Goal: Understand site structure: Understand site structure

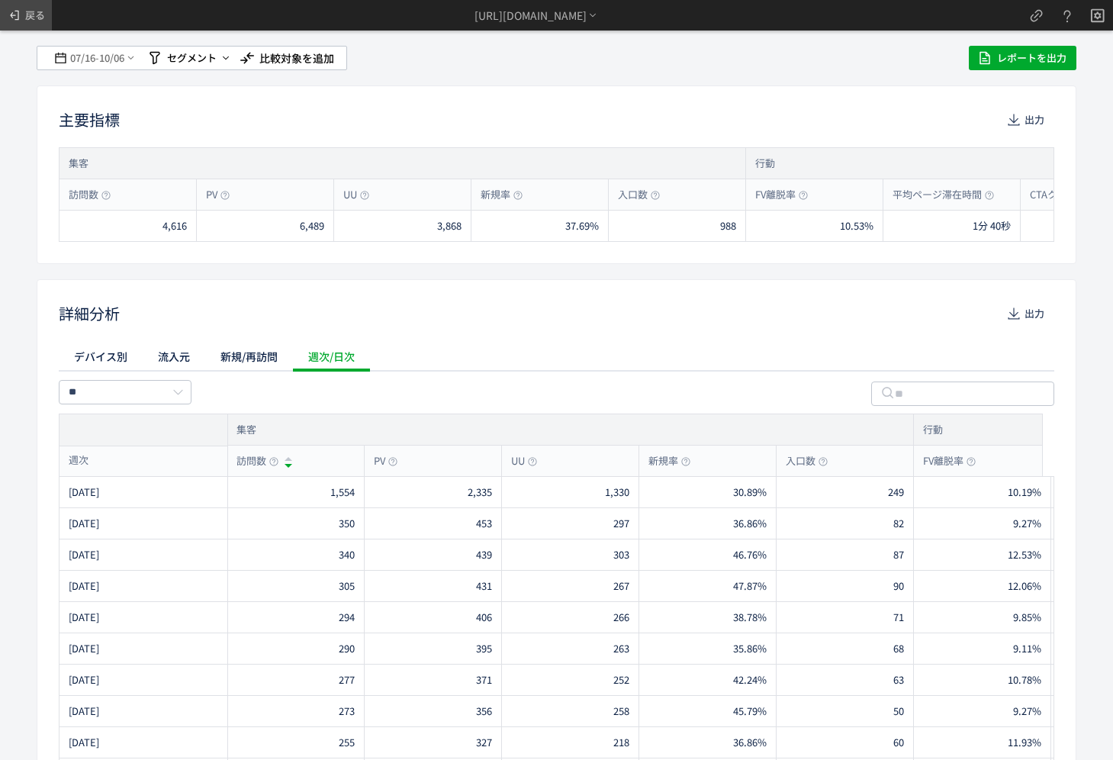
click at [24, 20] on span at bounding box center [16, 15] width 18 height 30
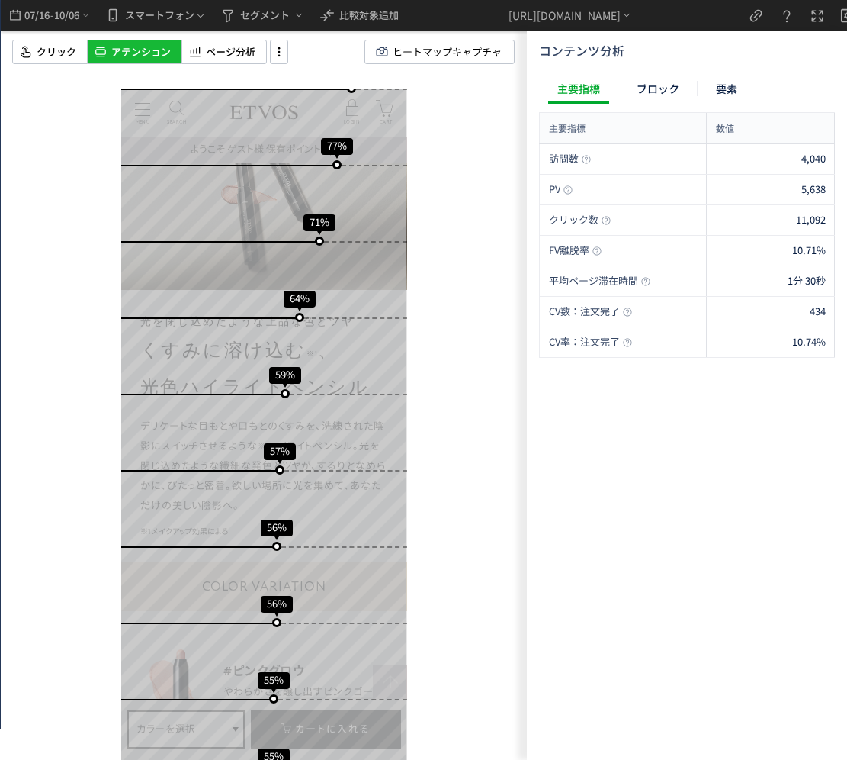
scroll to position [610, 0]
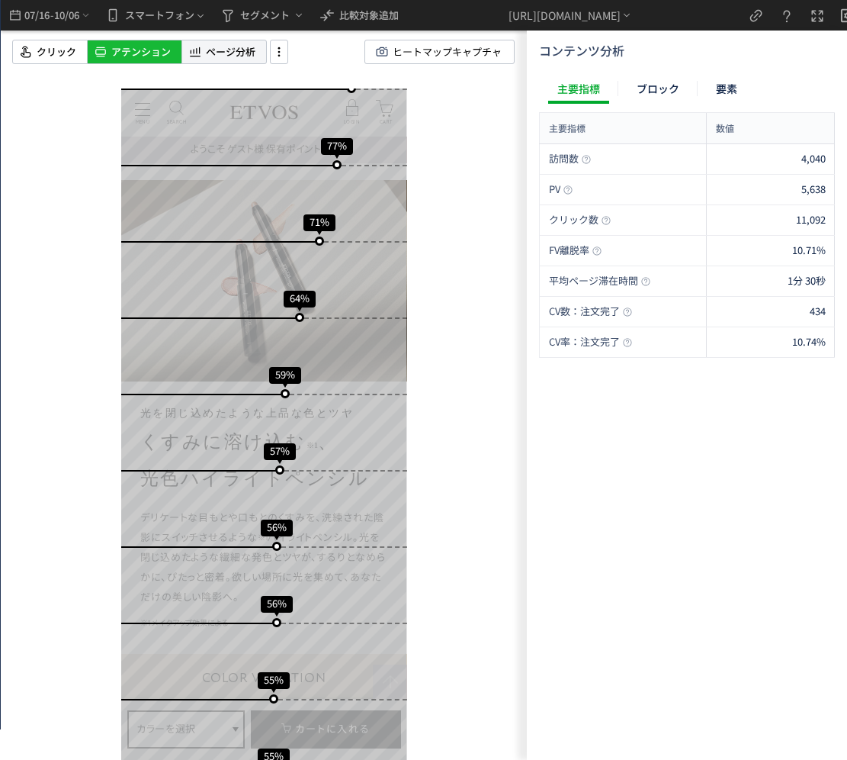
click at [218, 56] on span "ページ分析" at bounding box center [231, 52] width 50 height 14
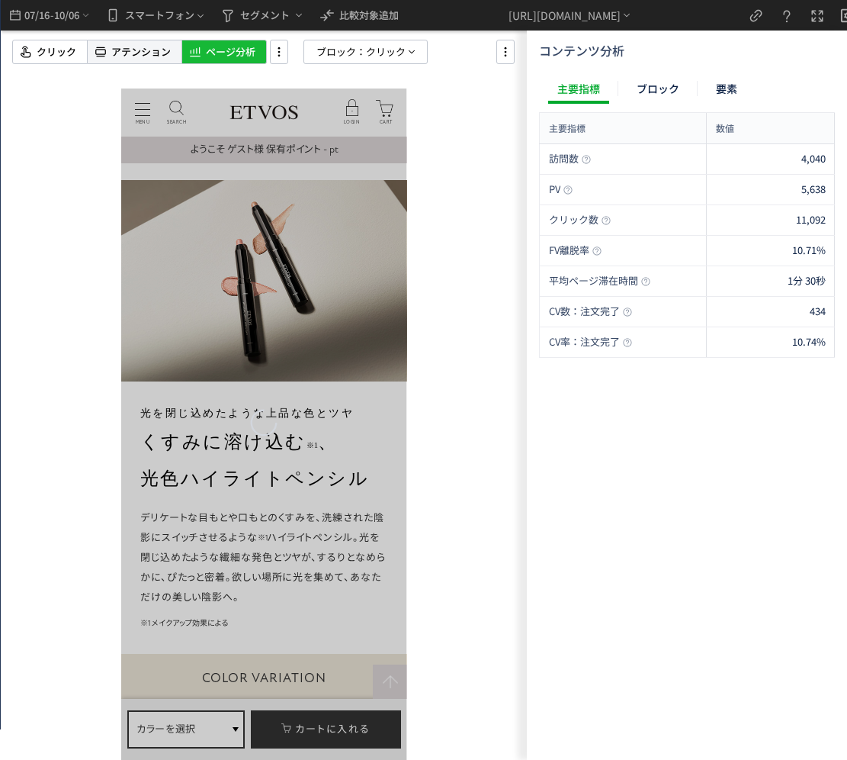
click at [156, 60] on div "アテンション" at bounding box center [135, 52] width 94 height 24
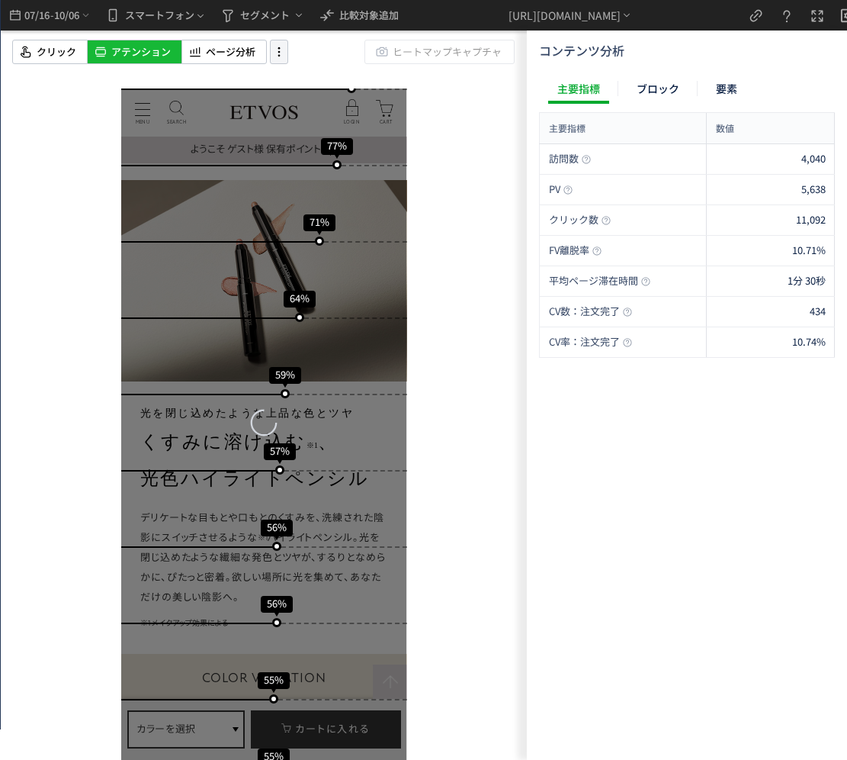
click at [284, 56] on icon at bounding box center [279, 51] width 18 height 17
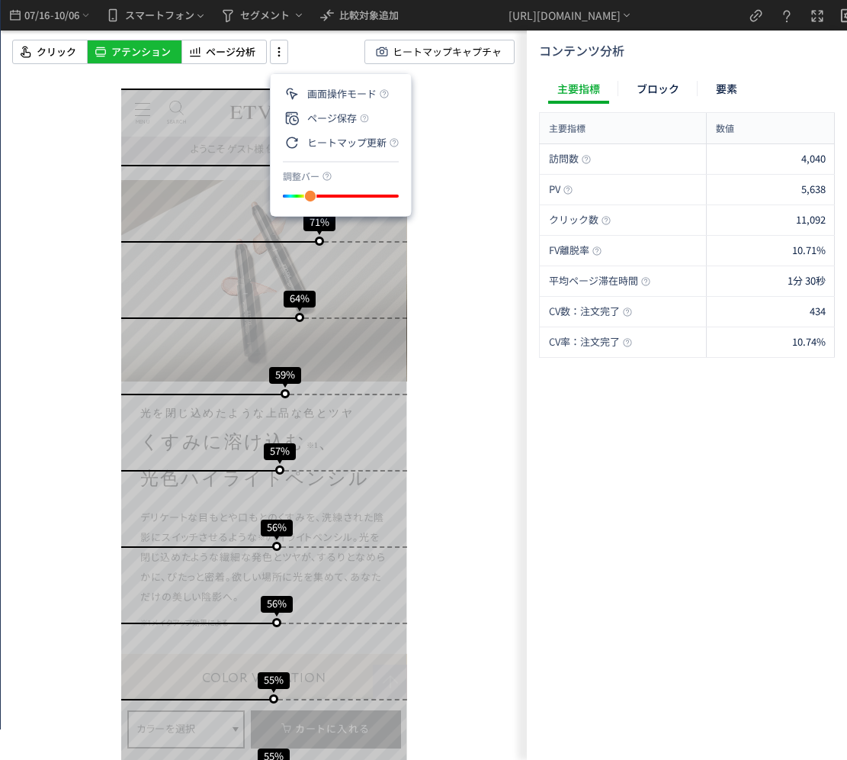
drag, startPoint x: 325, startPoint y: 204, endPoint x: 304, endPoint y: 207, distance: 20.9
click at [304, 207] on div "slider between 0 and 200" at bounding box center [310, 195] width 27 height 27
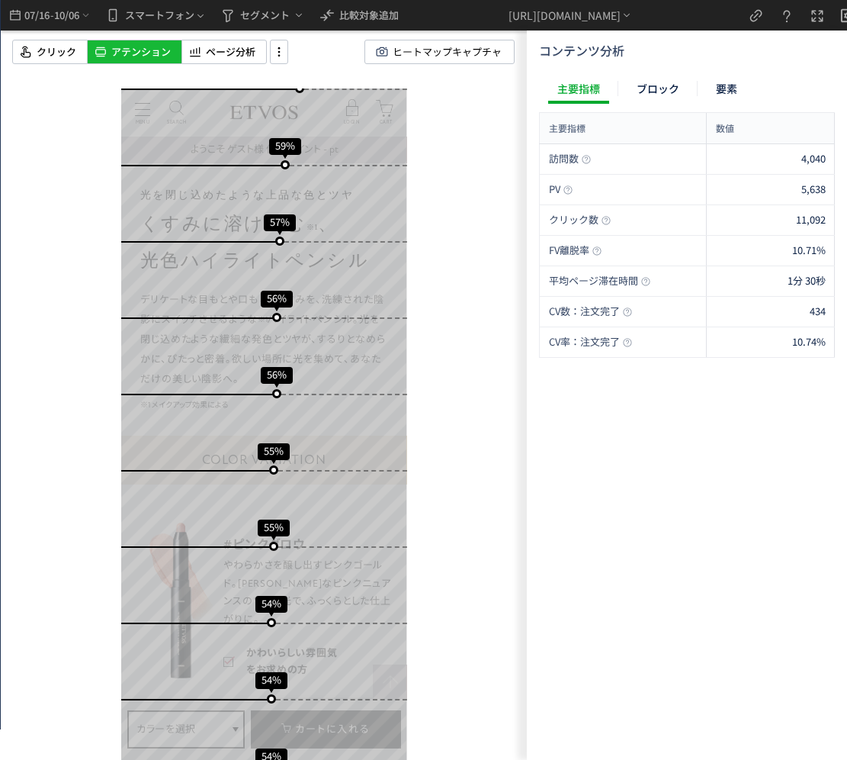
scroll to position [663, 0]
click at [589, 608] on div "訪問数 4,040 PV 5,638 クリック数 11,092 FV離脱率 10.71% 平均ページ滞在時間 1分 30秒 CV数：注文完了 434 CV率：…" at bounding box center [687, 448] width 296 height 609
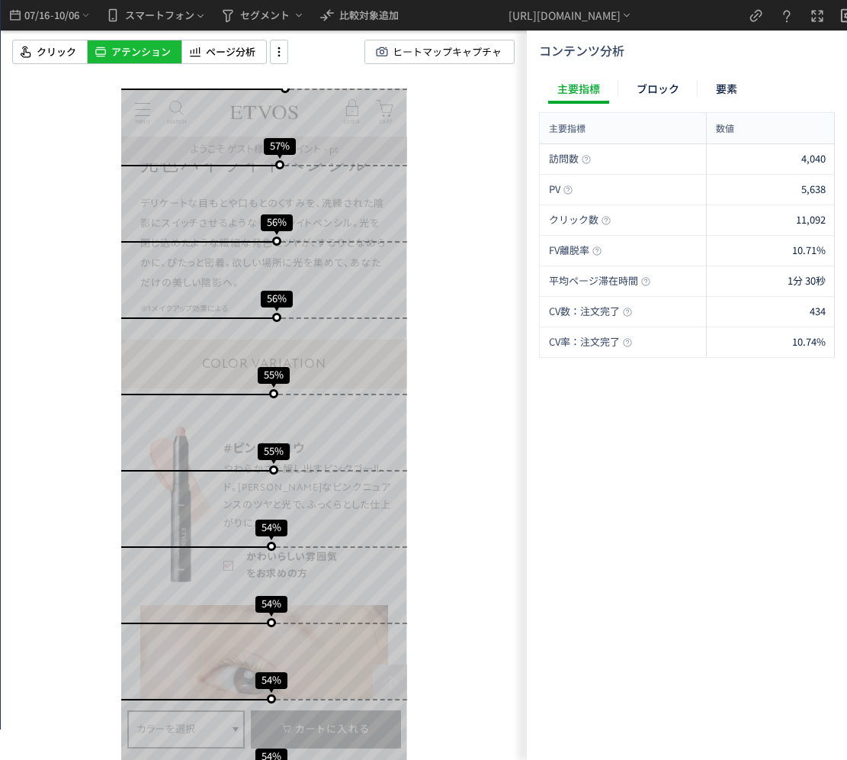
scroll to position [915, 0]
click at [440, 387] on div "スクロール開始位置:686px スクロール到達率 82% スクロール到達率 77% スクロール到達率 71% スクロール到達率 64% スクロール到達率 59…" at bounding box center [264, 380] width 526 height 760
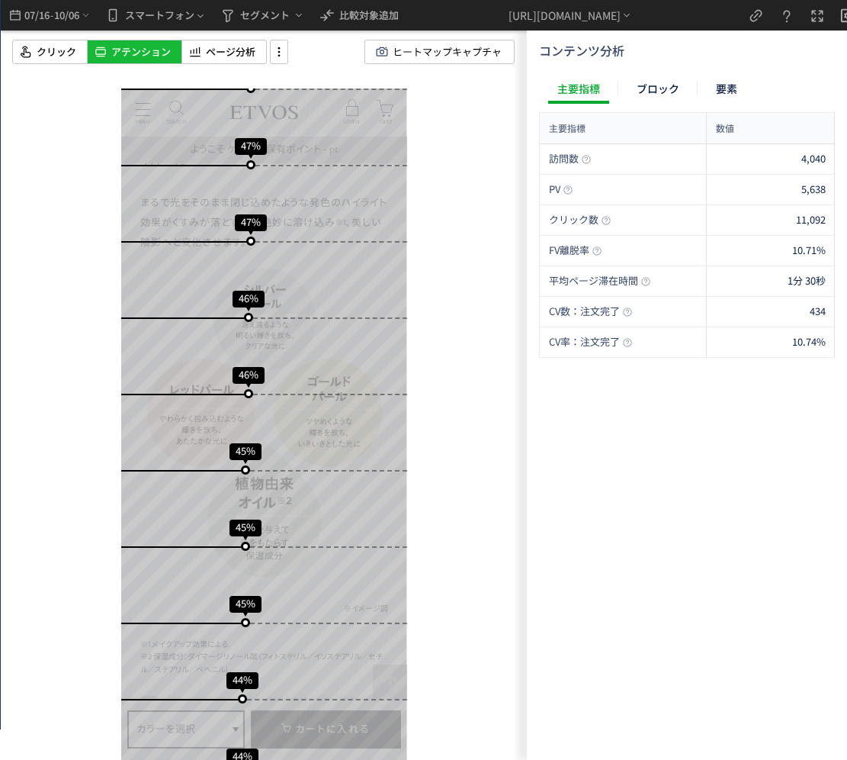
scroll to position [2722, 0]
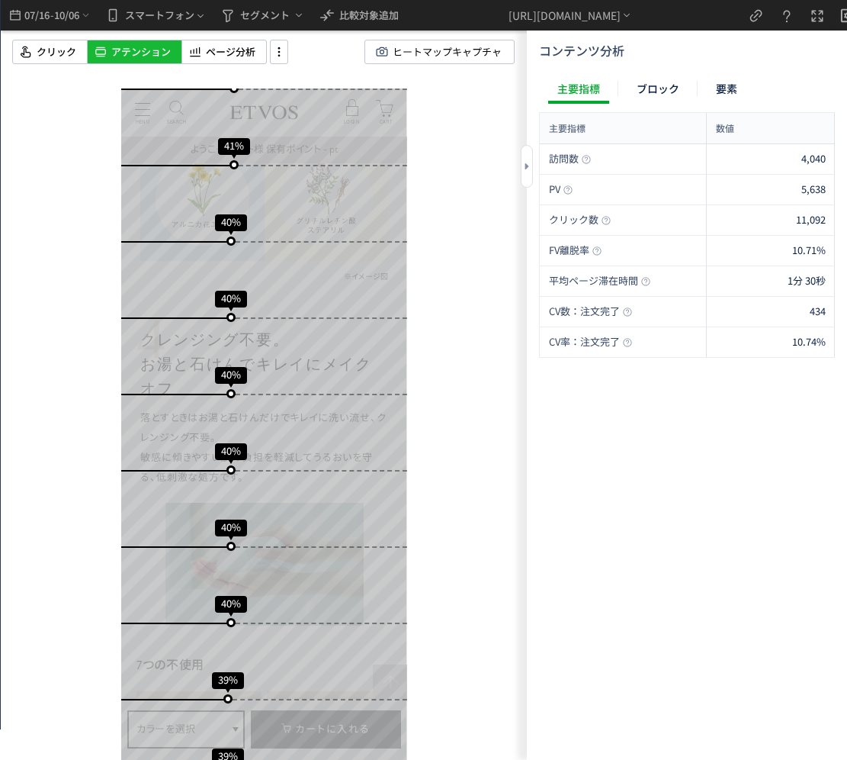
drag, startPoint x: 698, startPoint y: 499, endPoint x: 686, endPoint y: 501, distance: 11.5
click at [698, 499] on div "訪問数 4,040 PV 5,638 クリック数 11,092 FV離脱率 10.71% 平均ページ滞在時間 1分 30秒 CV数：注文完了 434 CV率：…" at bounding box center [687, 448] width 296 height 609
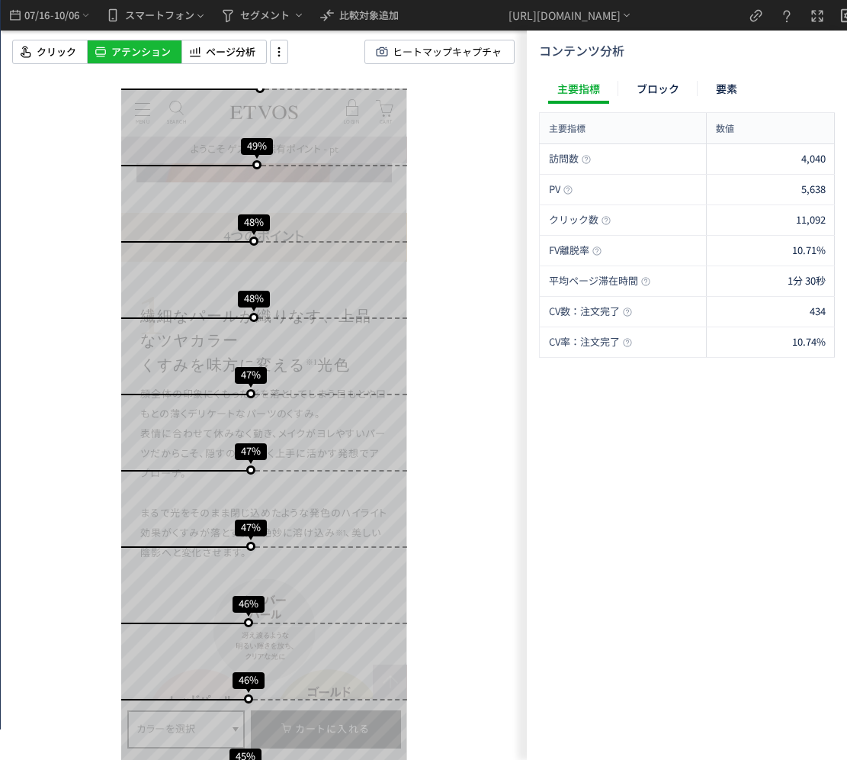
click at [474, 456] on div "スクロール開始位置:686px スクロール到達率 82% スクロール到達率 77% スクロール到達率 71% スクロール到達率 64% スクロール到達率 59…" at bounding box center [264, 380] width 526 height 760
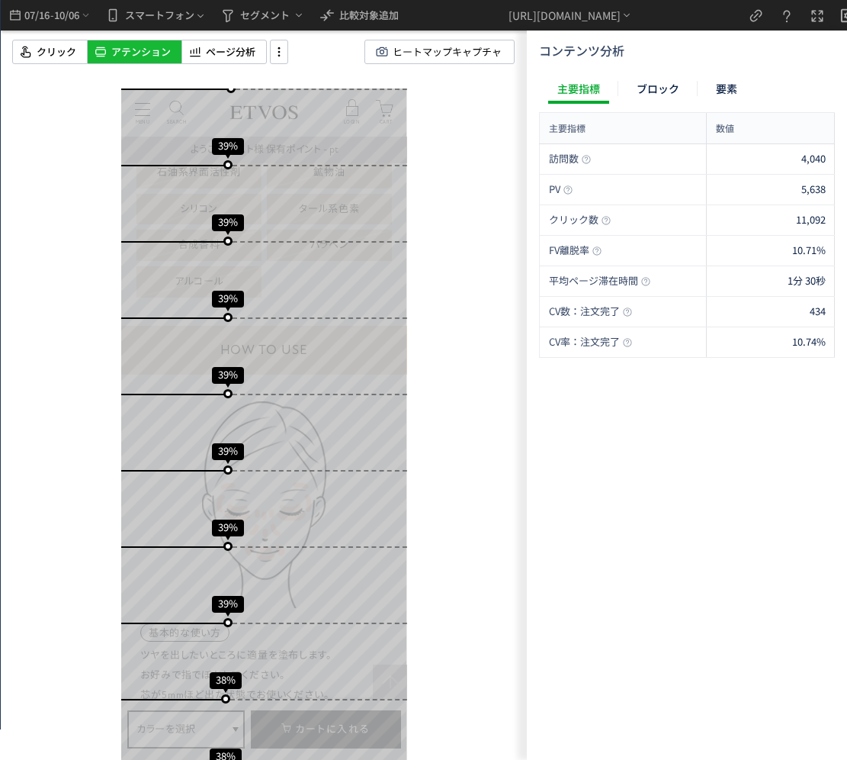
click at [482, 340] on div "スクロール開始位置:686px スクロール到達率 82% スクロール到達率 77% スクロール到達率 71% スクロール到達率 64% スクロール到達率 59…" at bounding box center [264, 380] width 526 height 760
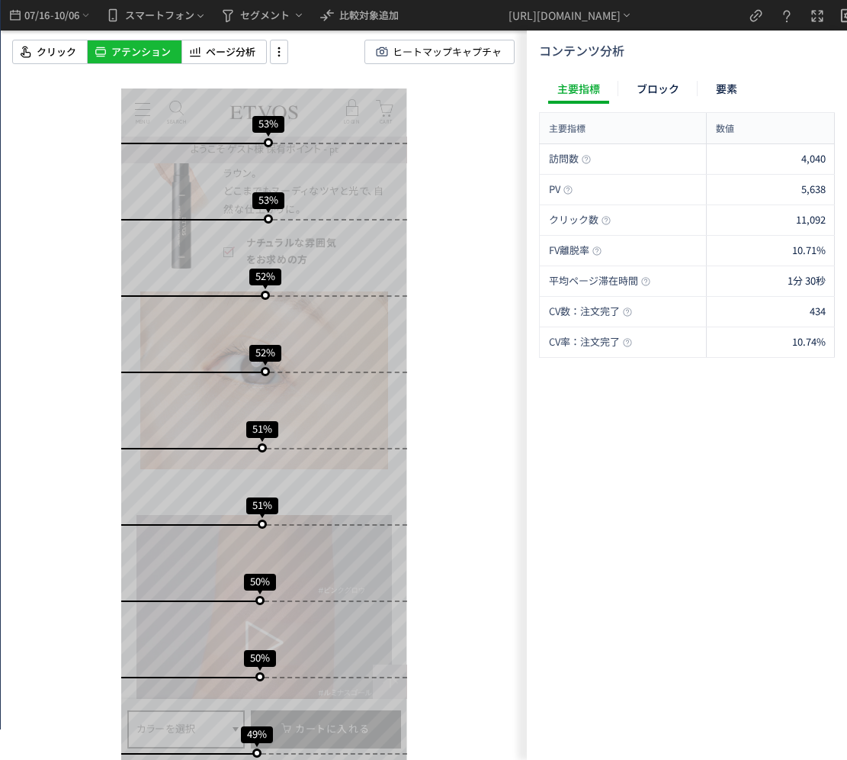
scroll to position [1387, 0]
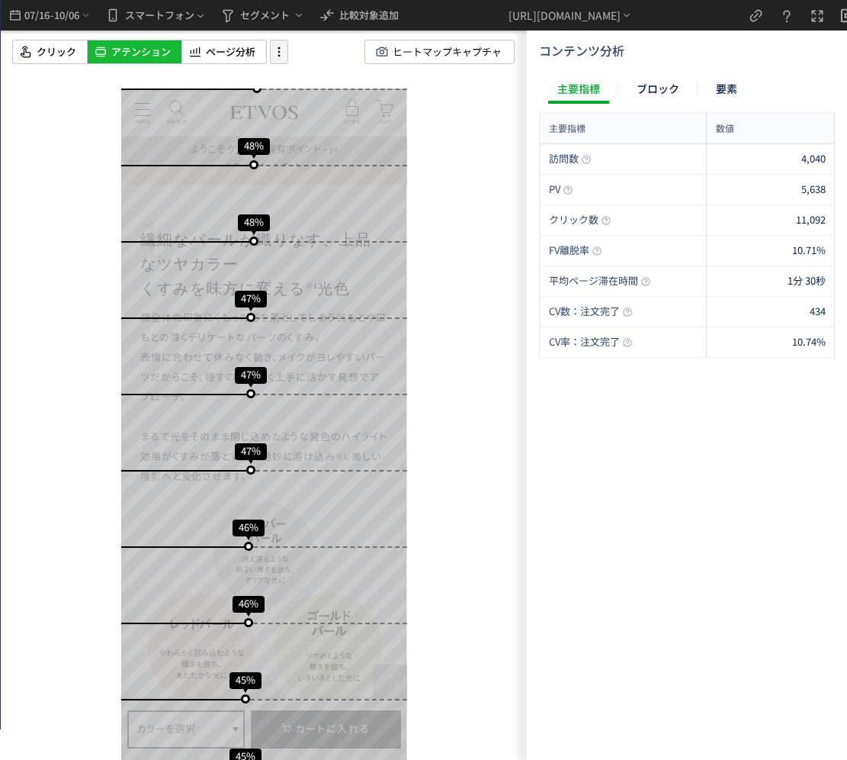
click at [281, 53] on icon at bounding box center [279, 51] width 18 height 17
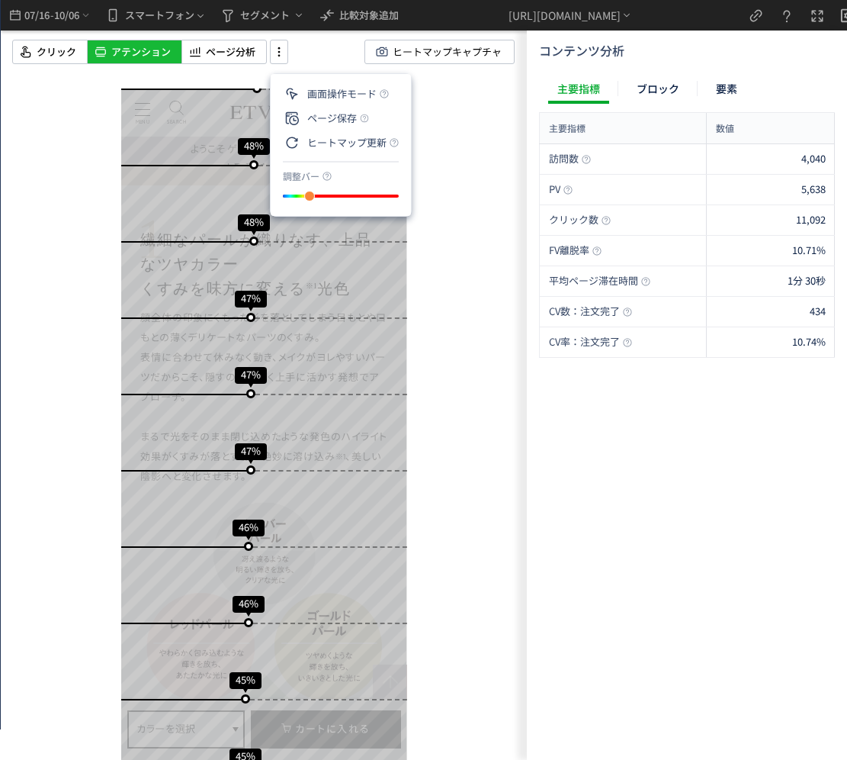
click at [328, 60] on div "クリック アテンション ページ分析 ヒートマップキャプチャ" at bounding box center [275, 52] width 527 height 24
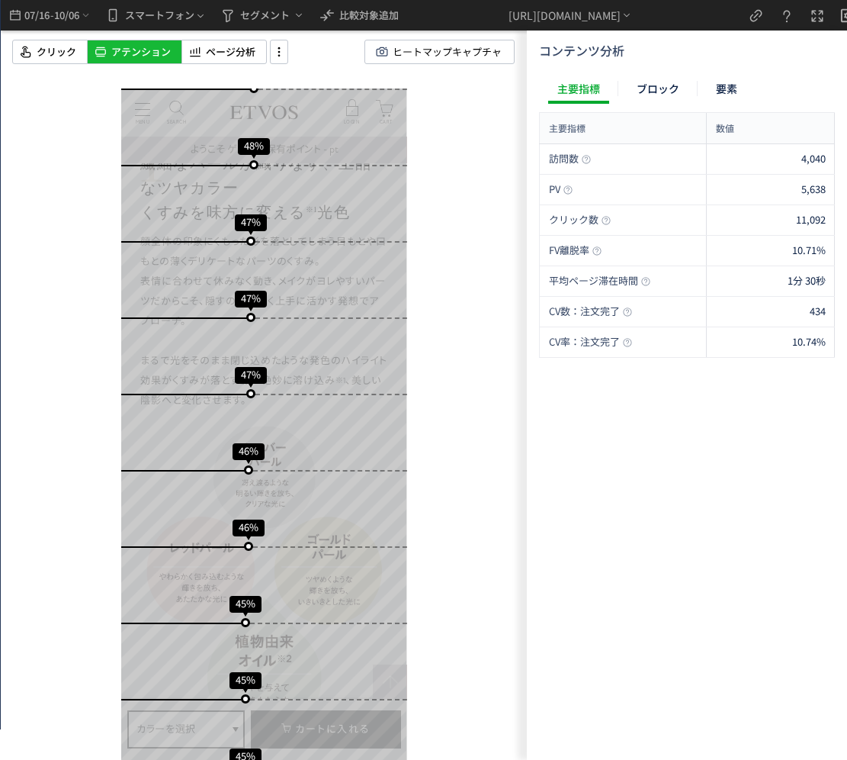
drag, startPoint x: 462, startPoint y: 335, endPoint x: 448, endPoint y: 340, distance: 15.4
click at [462, 335] on div "スクロール開始位置:686px スクロール到達率 82% スクロール到達率 77% スクロール到達率 71% スクロール到達率 64% スクロール到達率 59…" at bounding box center [264, 380] width 526 height 760
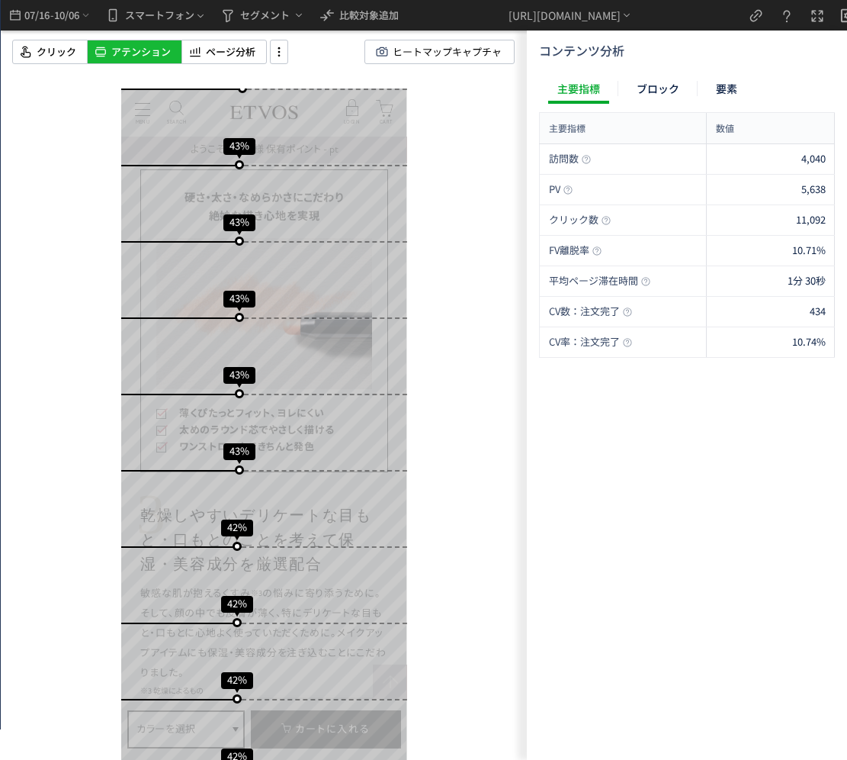
click at [541, 525] on div "訪問数 4,040 PV 5,638 クリック数 11,092 FV離脱率 10.71% 平均ページ滞在時間 1分 30秒 CV数：注文完了 434 CV率：…" at bounding box center [687, 448] width 296 height 609
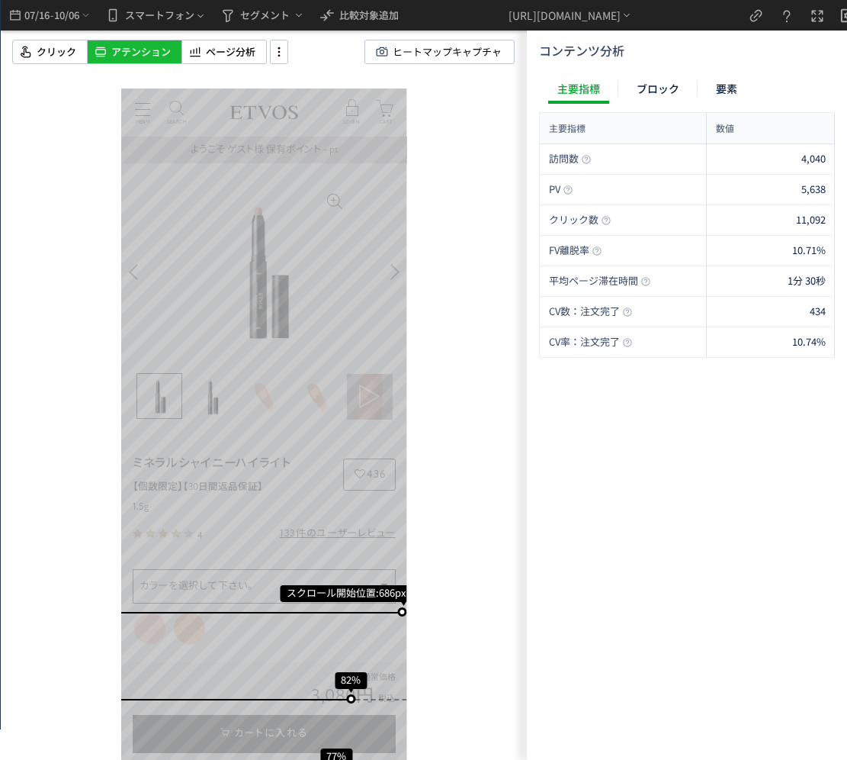
scroll to position [1, 0]
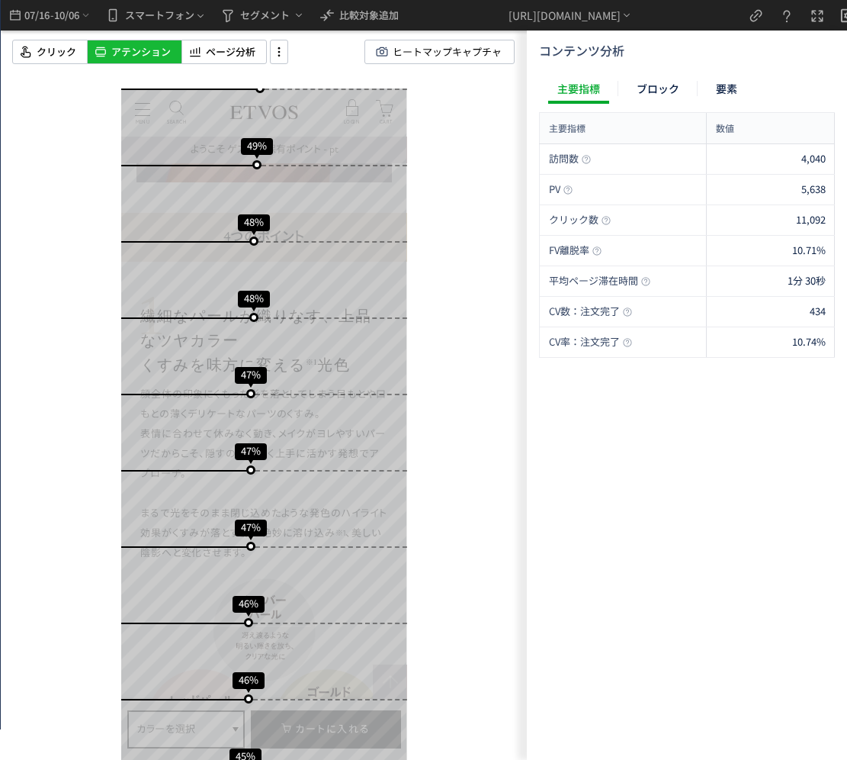
click at [458, 371] on div "スクロール開始位置:686px スクロール到達率 82% スクロール到達率 77% スクロール到達率 71% スクロール到達率 64% スクロール到達率 59…" at bounding box center [264, 380] width 526 height 760
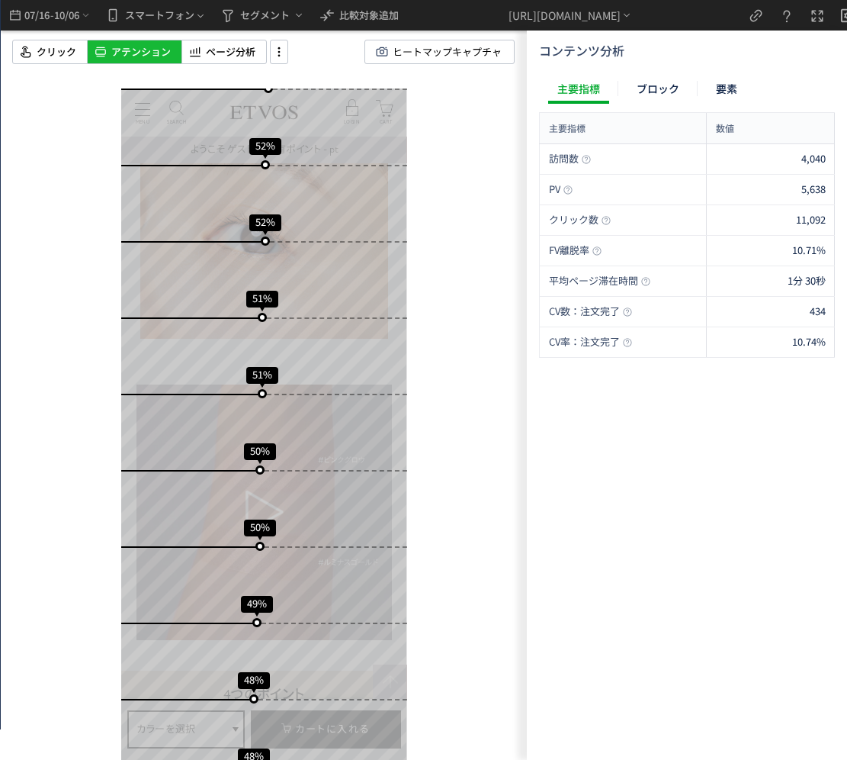
drag, startPoint x: 465, startPoint y: 372, endPoint x: 460, endPoint y: 378, distance: 8.1
click at [465, 372] on div "スクロール開始位置:686px スクロール到達率 82% スクロール到達率 77% スクロール到達率 71% スクロール到達率 64% スクロール到達率 59…" at bounding box center [264, 380] width 526 height 760
click at [450, 355] on div "スクロール開始位置:686px スクロール到達率 82% スクロール到達率 77% スクロール到達率 71% スクロール到達率 64% スクロール到達率 59…" at bounding box center [264, 380] width 526 height 760
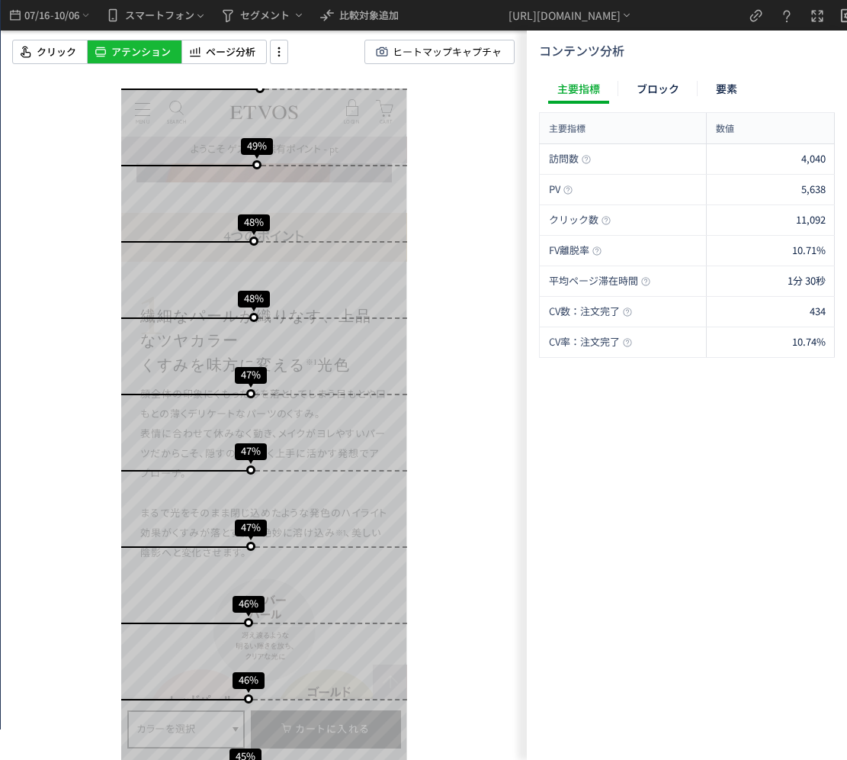
scroll to position [2339, 0]
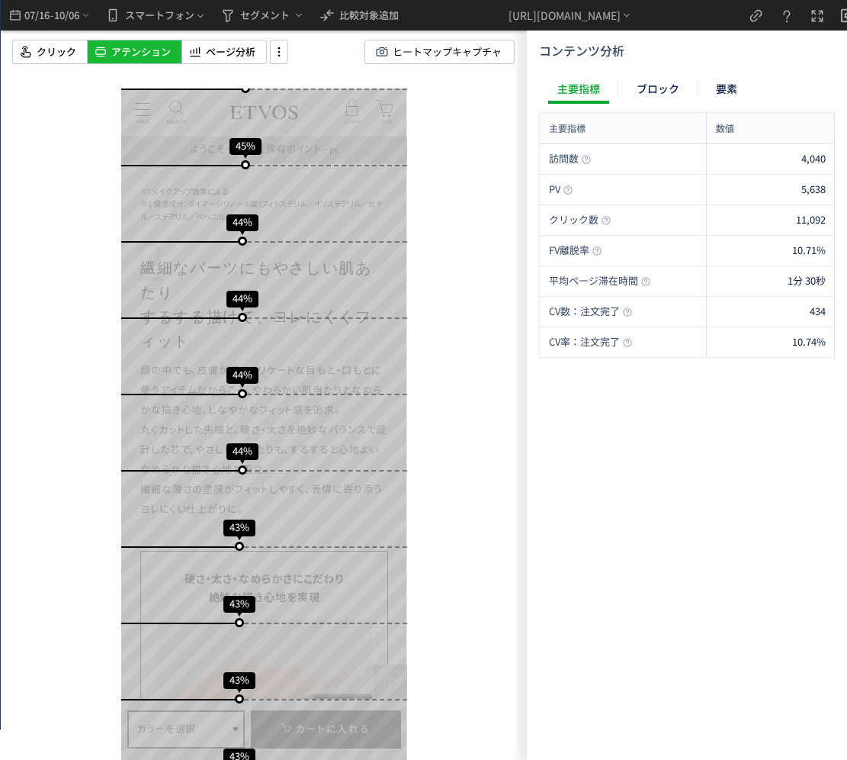
click at [475, 450] on div "スクロール開始位置:686px スクロール到達率 82% スクロール到達率 77% スクロール到達率 71% スクロール到達率 64% スクロール到達率 59…" at bounding box center [264, 380] width 526 height 760
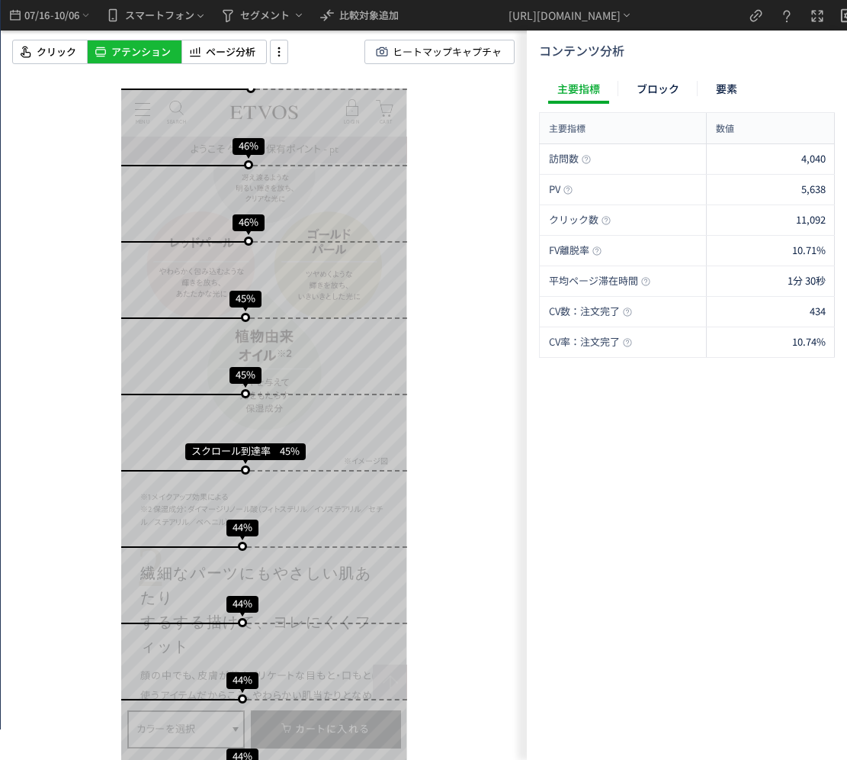
scroll to position [2494, 0]
